Goal: Task Accomplishment & Management: Use online tool/utility

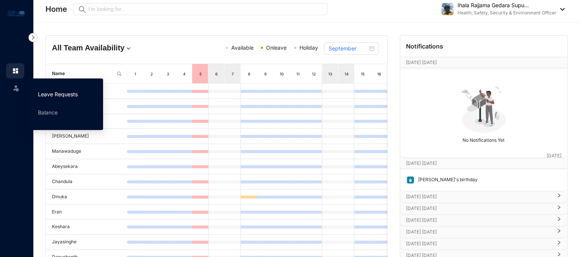
click at [45, 93] on link "Leave Requests" at bounding box center [58, 94] width 40 height 6
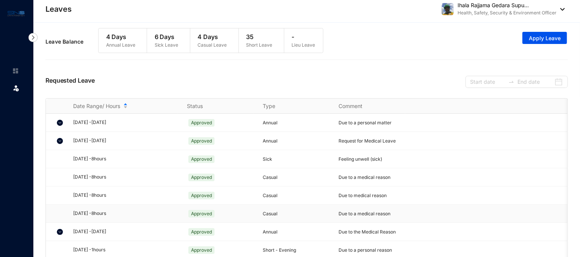
scroll to position [3, 0]
